Goal: Find specific page/section: Find specific page/section

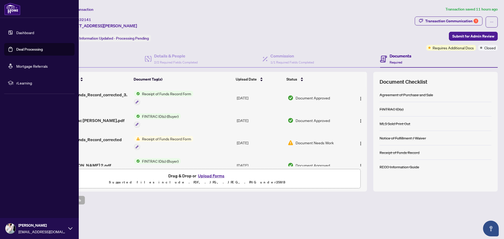
click at [28, 31] on link "Dashboard" at bounding box center [25, 32] width 18 height 5
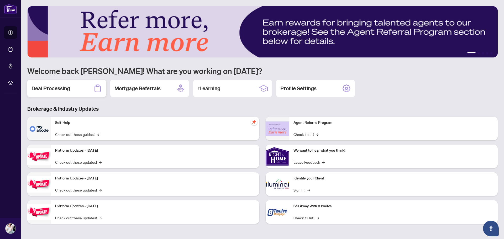
click at [74, 87] on div "Deal Processing" at bounding box center [66, 88] width 79 height 17
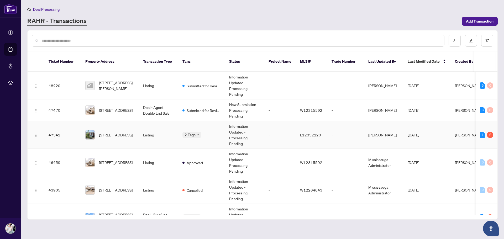
click at [488, 132] on div "2" at bounding box center [490, 135] width 6 height 6
click at [107, 132] on span "[STREET_ADDRESS]" at bounding box center [116, 135] width 34 height 6
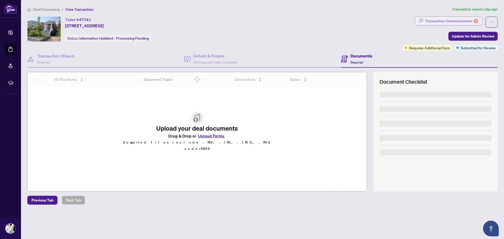
click at [444, 23] on div "Transaction Communication 2" at bounding box center [451, 21] width 53 height 8
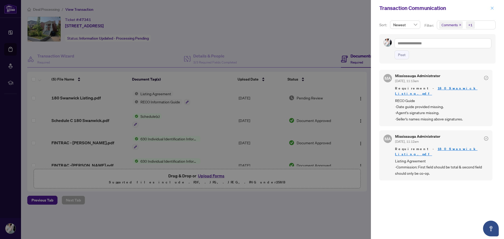
click at [491, 10] on span "button" at bounding box center [492, 8] width 4 height 8
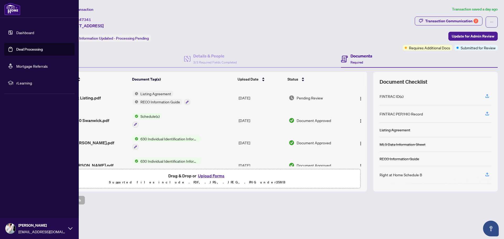
click at [17, 32] on link "Dashboard" at bounding box center [25, 32] width 18 height 5
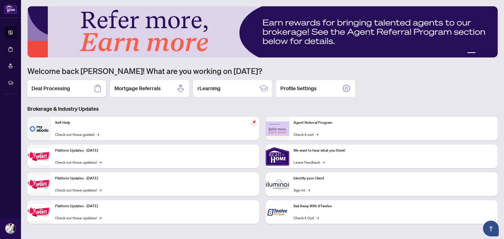
click at [66, 87] on h2 "Deal Processing" at bounding box center [50, 88] width 39 height 7
